Goal: Task Accomplishment & Management: Manage account settings

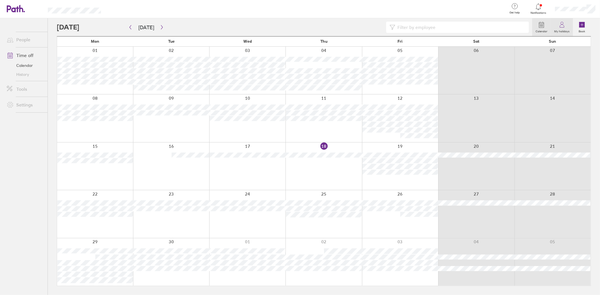
click at [293, 25] on link "My holidays" at bounding box center [561, 27] width 22 height 18
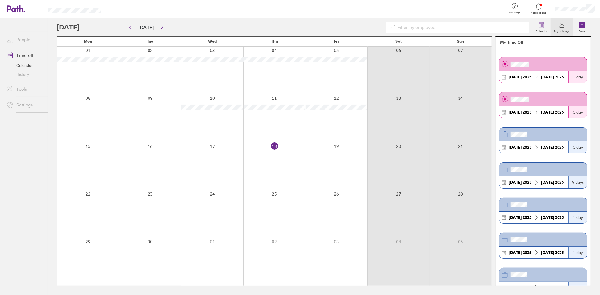
click at [293, 12] on div at bounding box center [574, 9] width 49 height 18
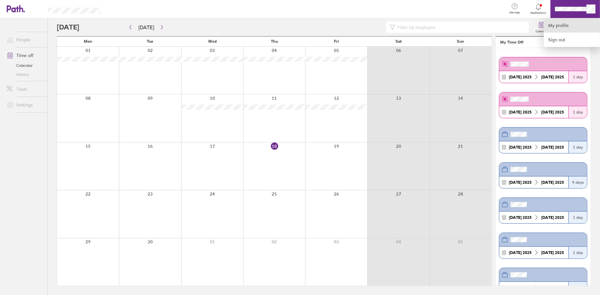
click at [293, 29] on link "My profile" at bounding box center [571, 25] width 56 height 14
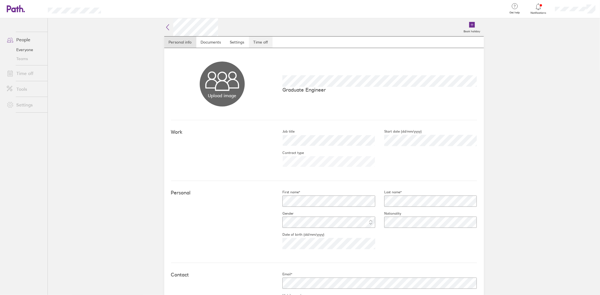
click at [254, 42] on link "Time off" at bounding box center [261, 42] width 24 height 11
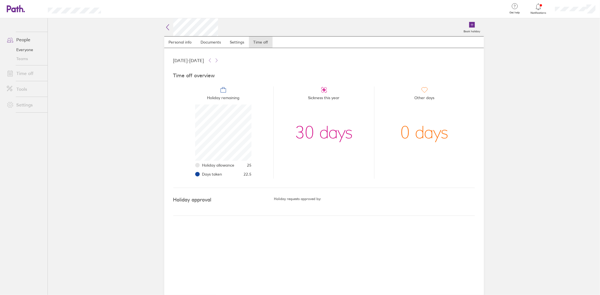
scroll to position [56, 56]
